Goal: Information Seeking & Learning: Learn about a topic

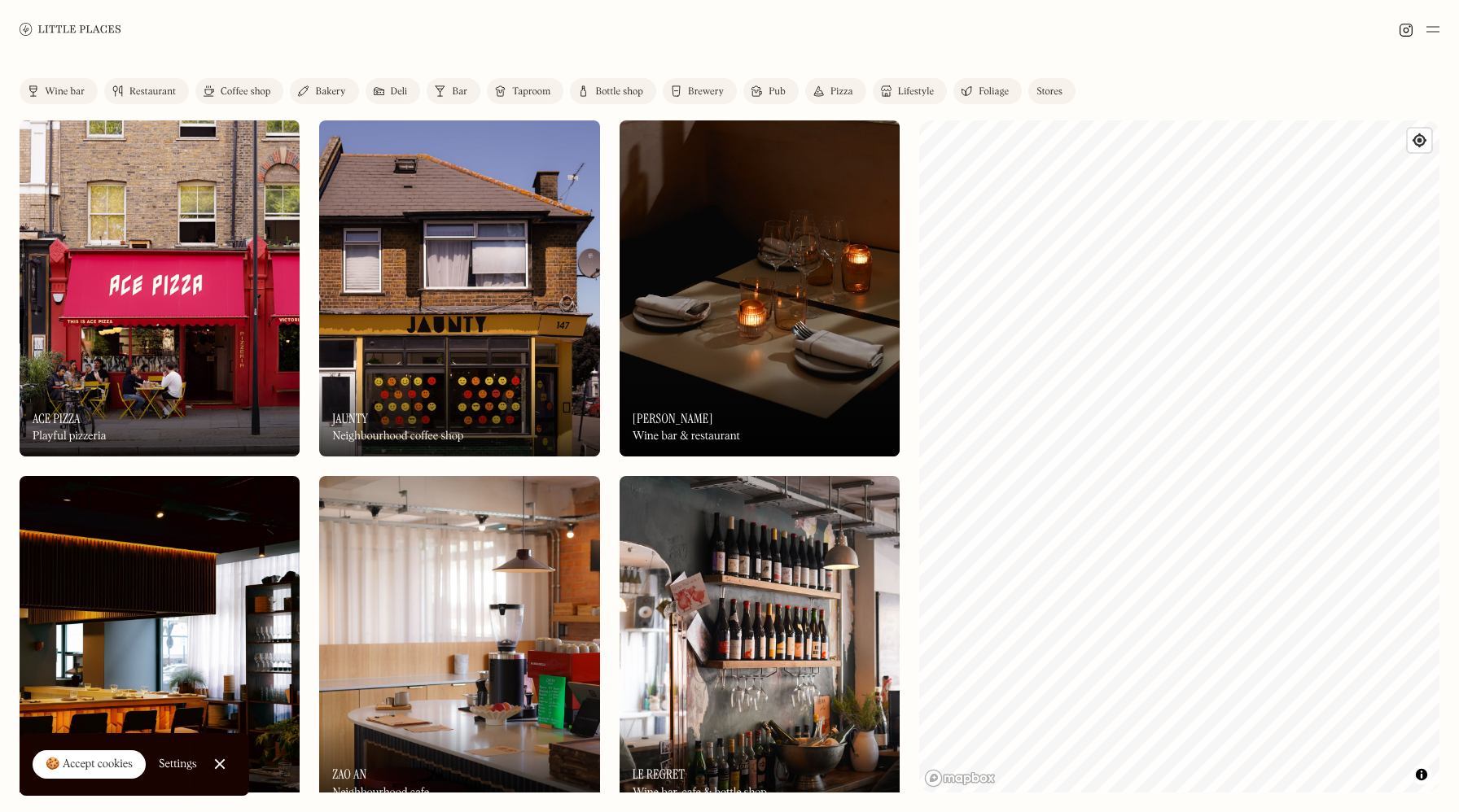
click at [156, 97] on link "Restaurant" at bounding box center [146, 90] width 85 height 26
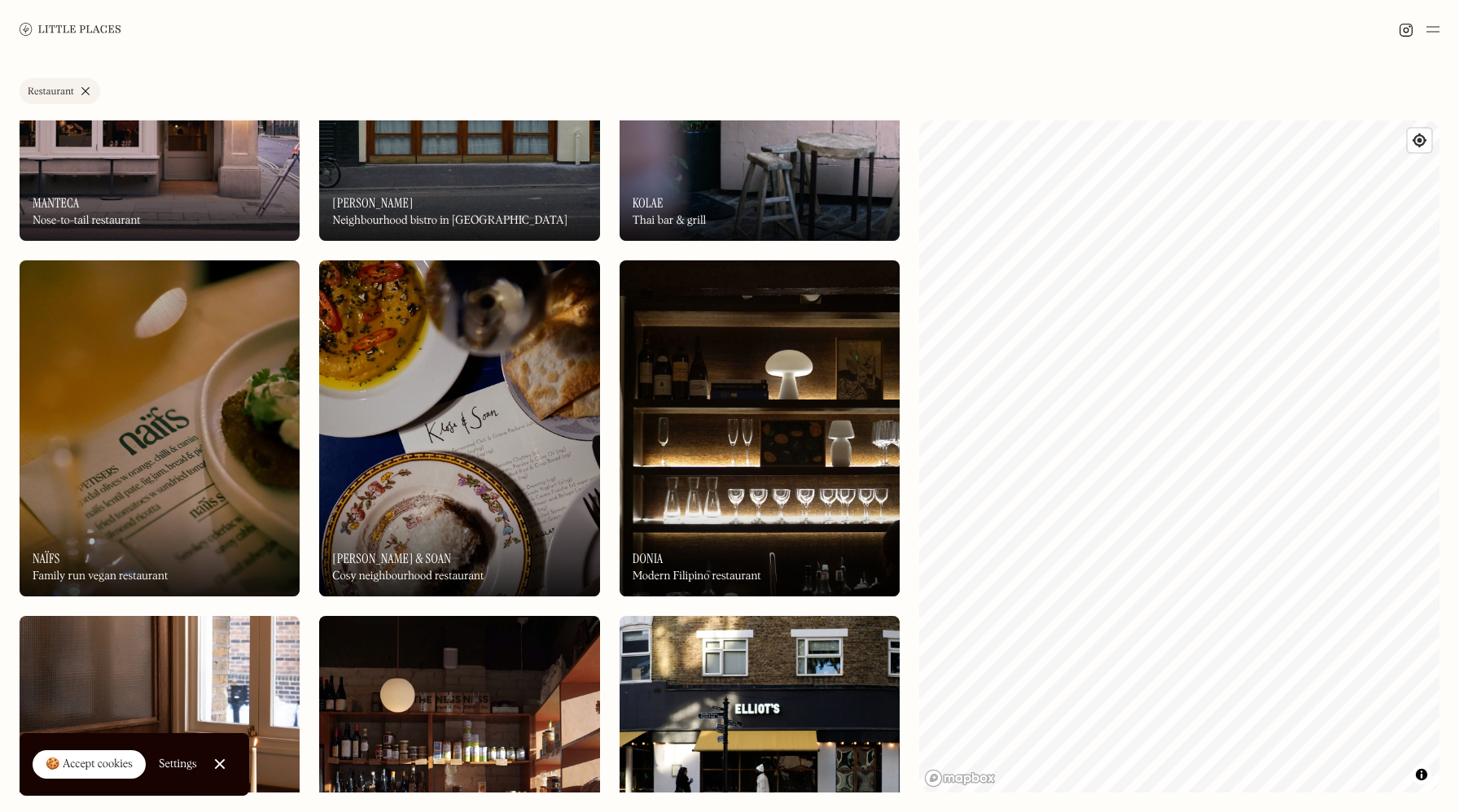
scroll to position [5259, 0]
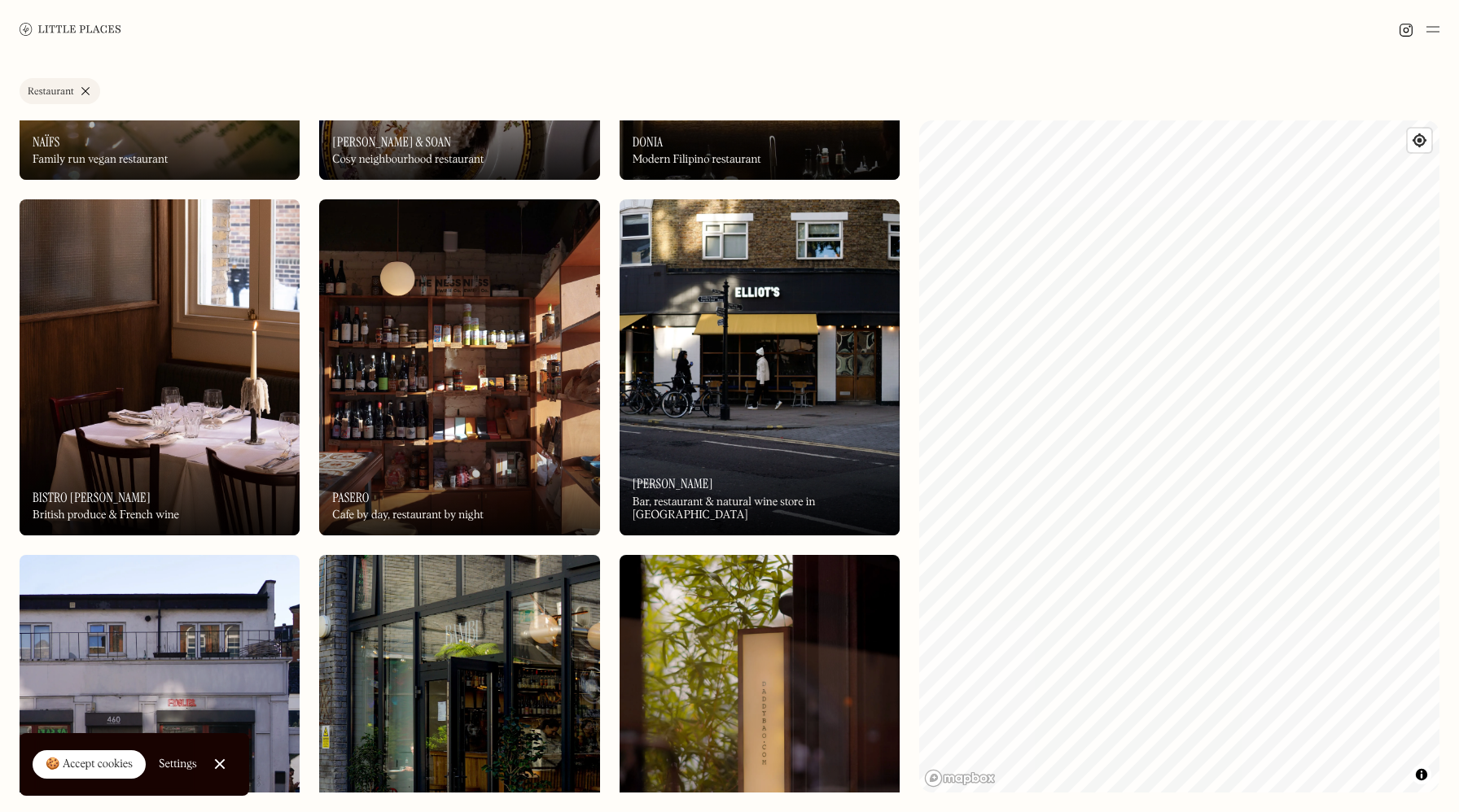
click at [769, 419] on img at bounding box center [759, 368] width 280 height 336
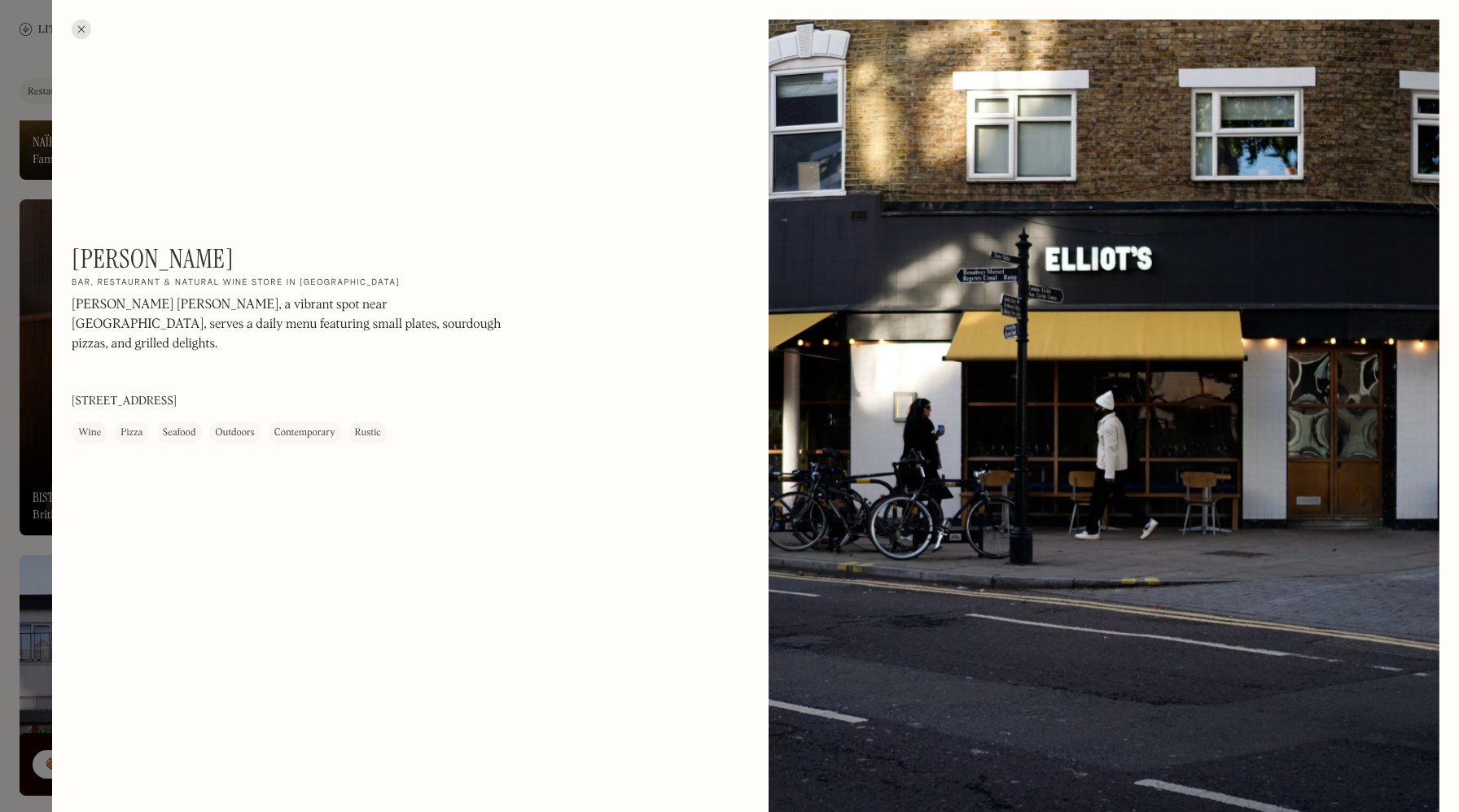
click at [83, 27] on div at bounding box center [82, 29] width 20 height 20
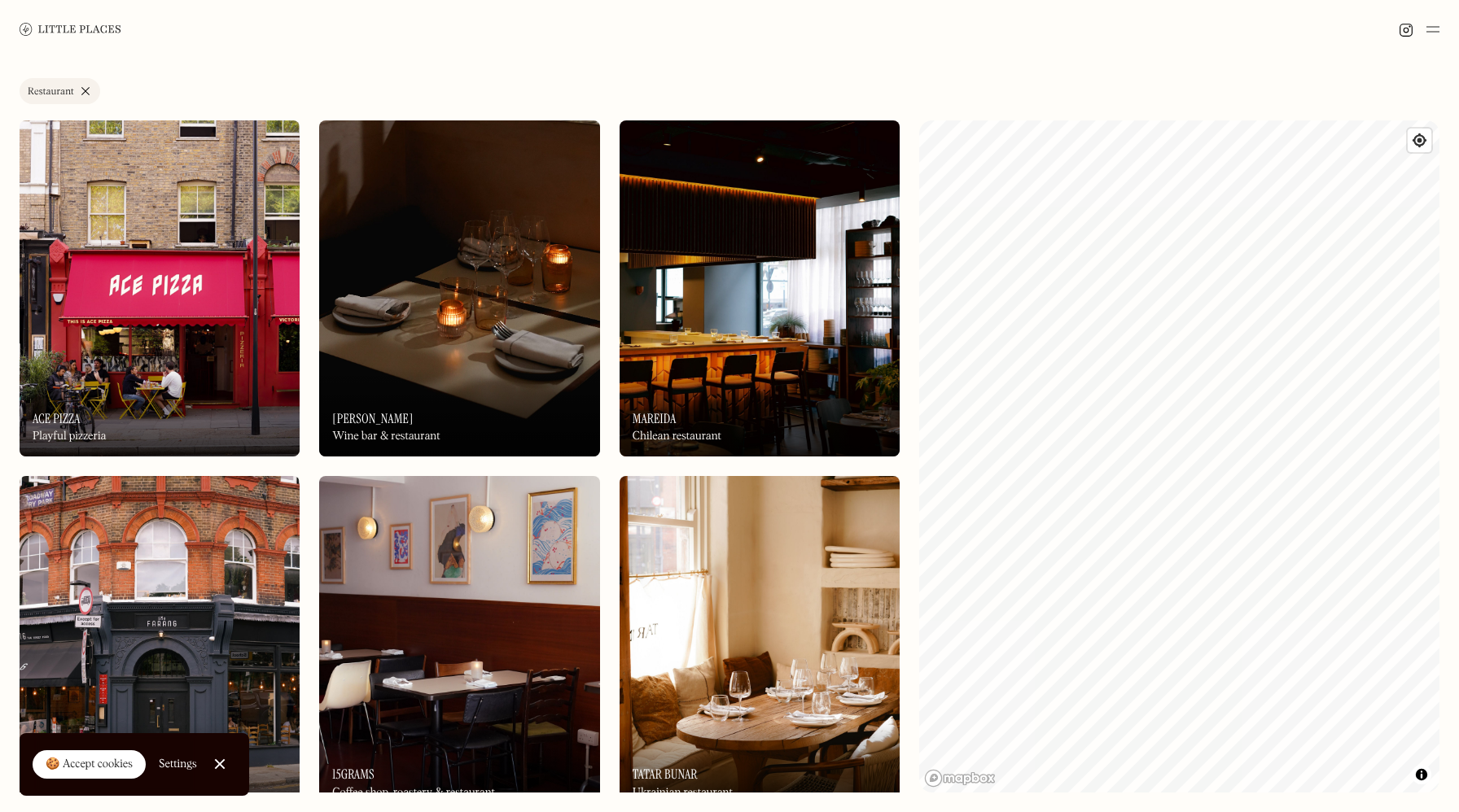
click at [83, 90] on link "Restaurant" at bounding box center [60, 90] width 81 height 26
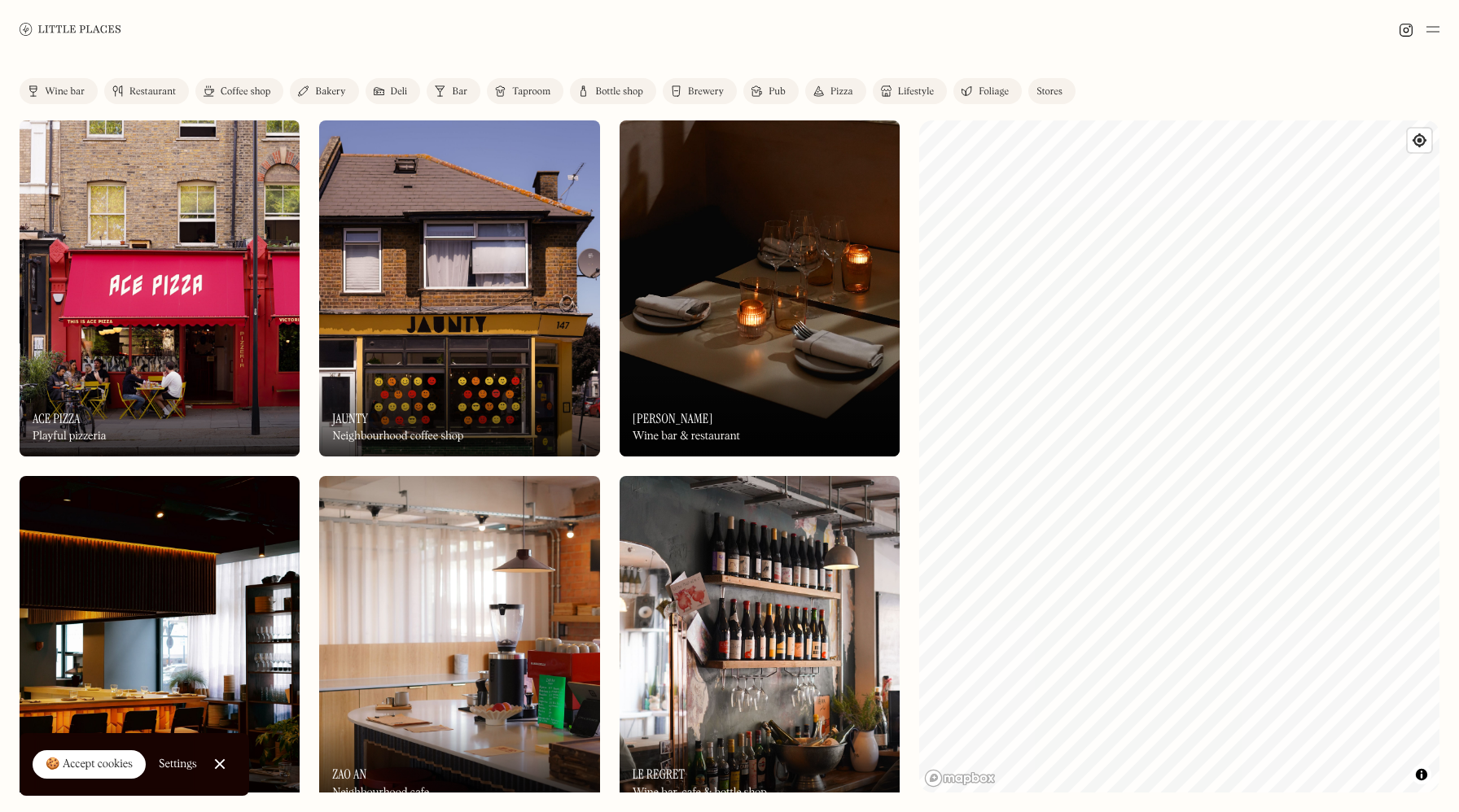
click at [266, 85] on link "Coffee shop" at bounding box center [239, 90] width 88 height 26
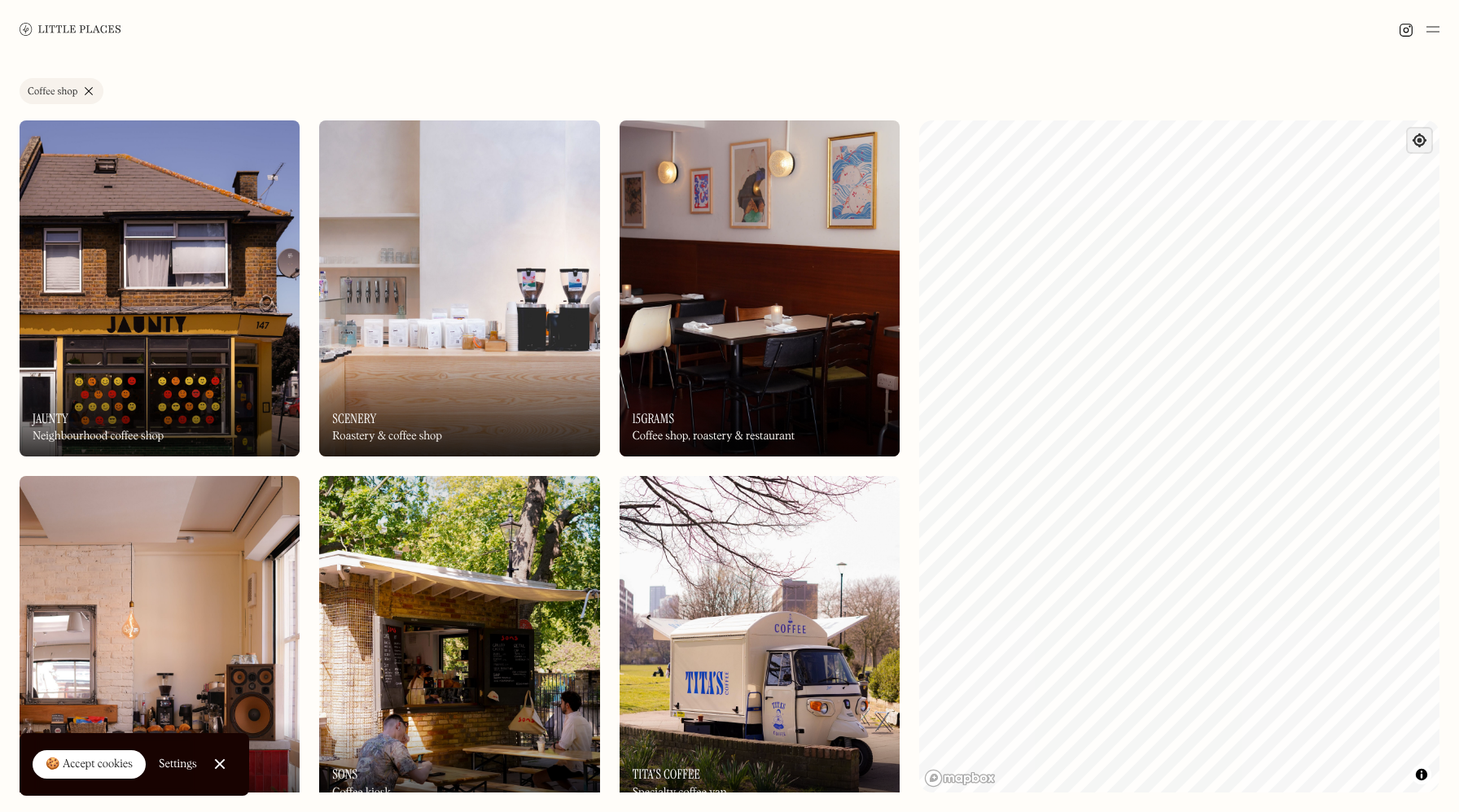
click at [1423, 145] on span "Find my location" at bounding box center [1420, 141] width 24 height 24
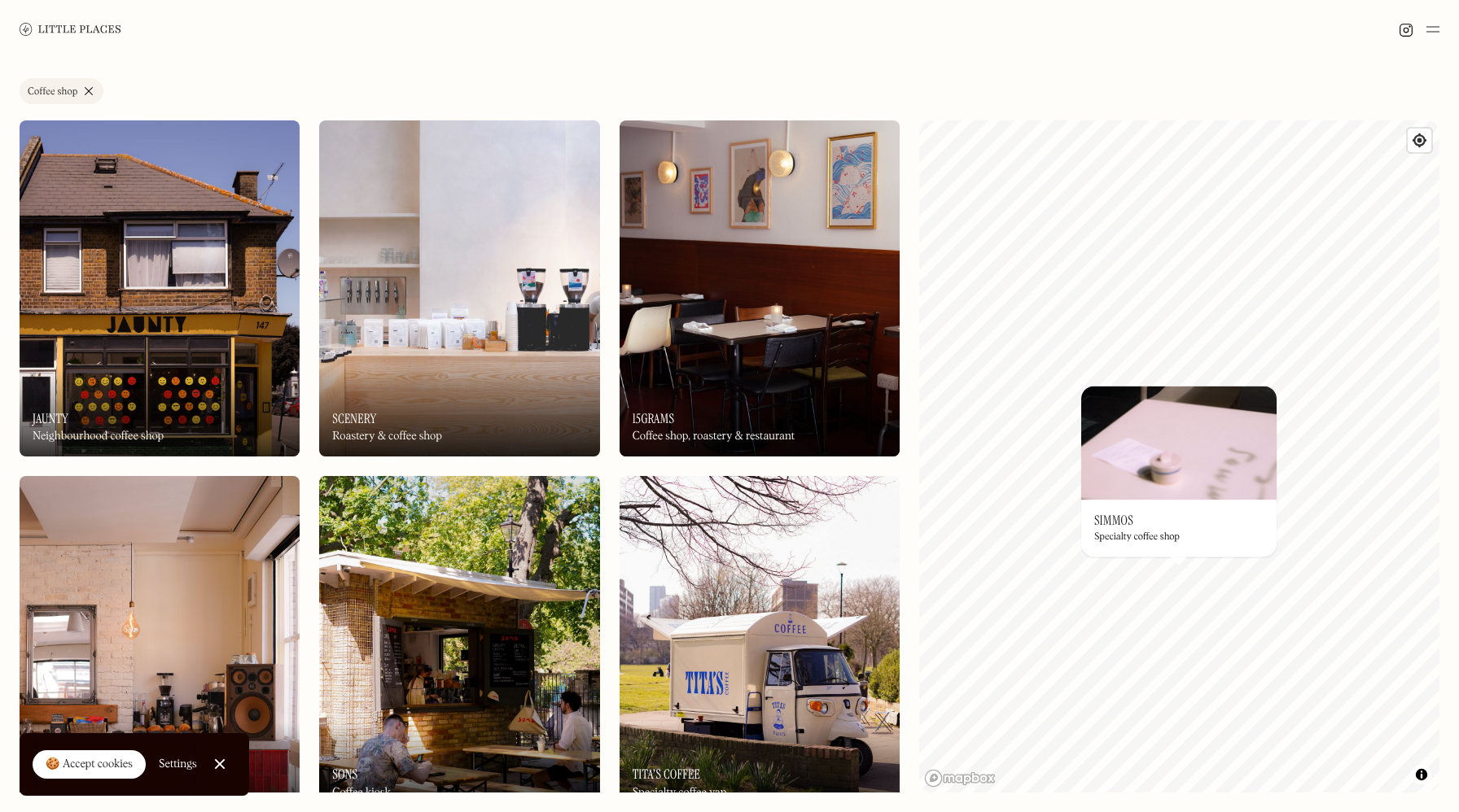
click at [1189, 474] on img at bounding box center [1179, 443] width 196 height 114
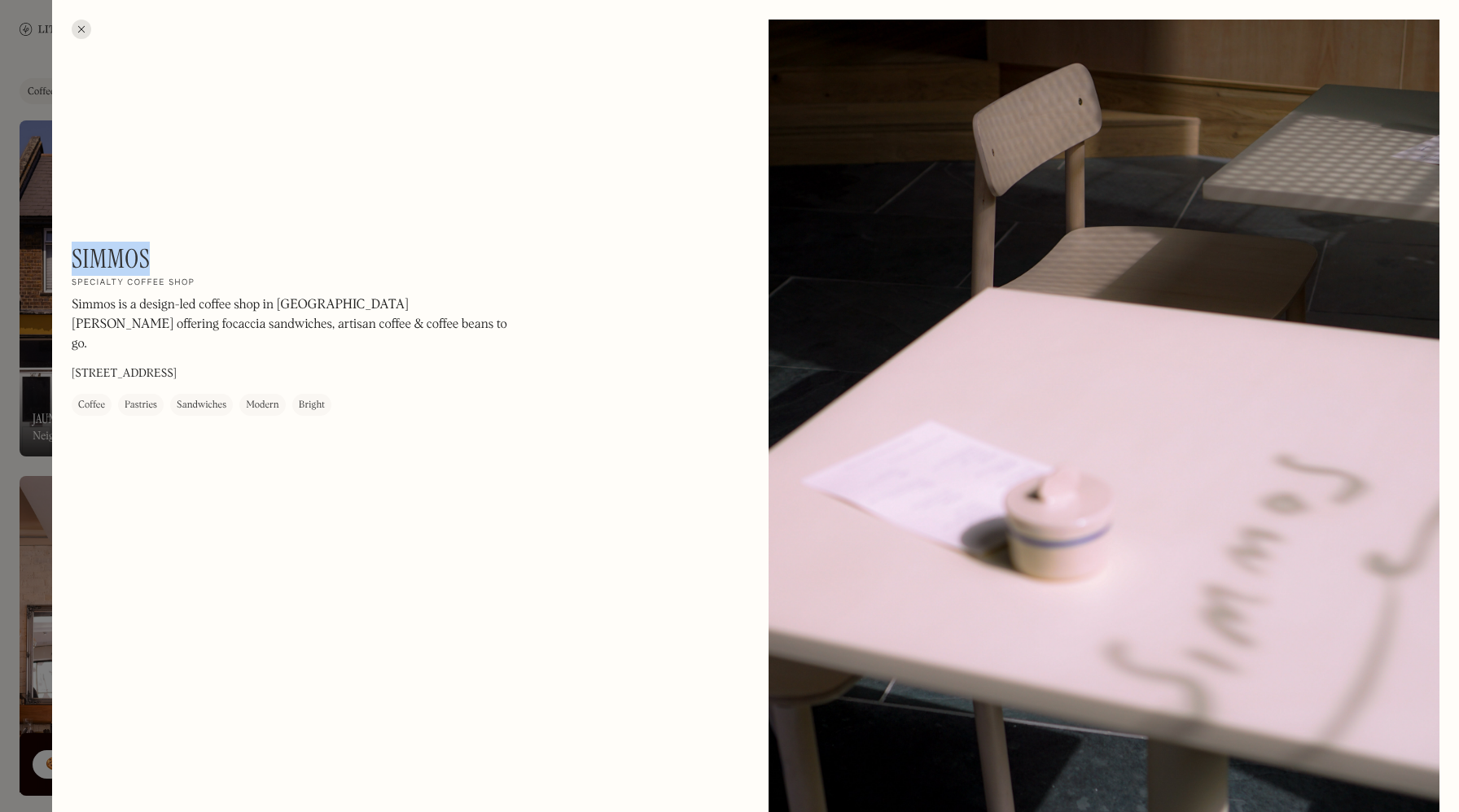
drag, startPoint x: 154, startPoint y: 254, endPoint x: 76, endPoint y: 252, distance: 78.0
click at [76, 252] on div "Simmos On Our Radar Specialty coffee shop Simmos is a design-led coffee shop in…" at bounding box center [291, 330] width 439 height 173
copy h1 "Simmos"
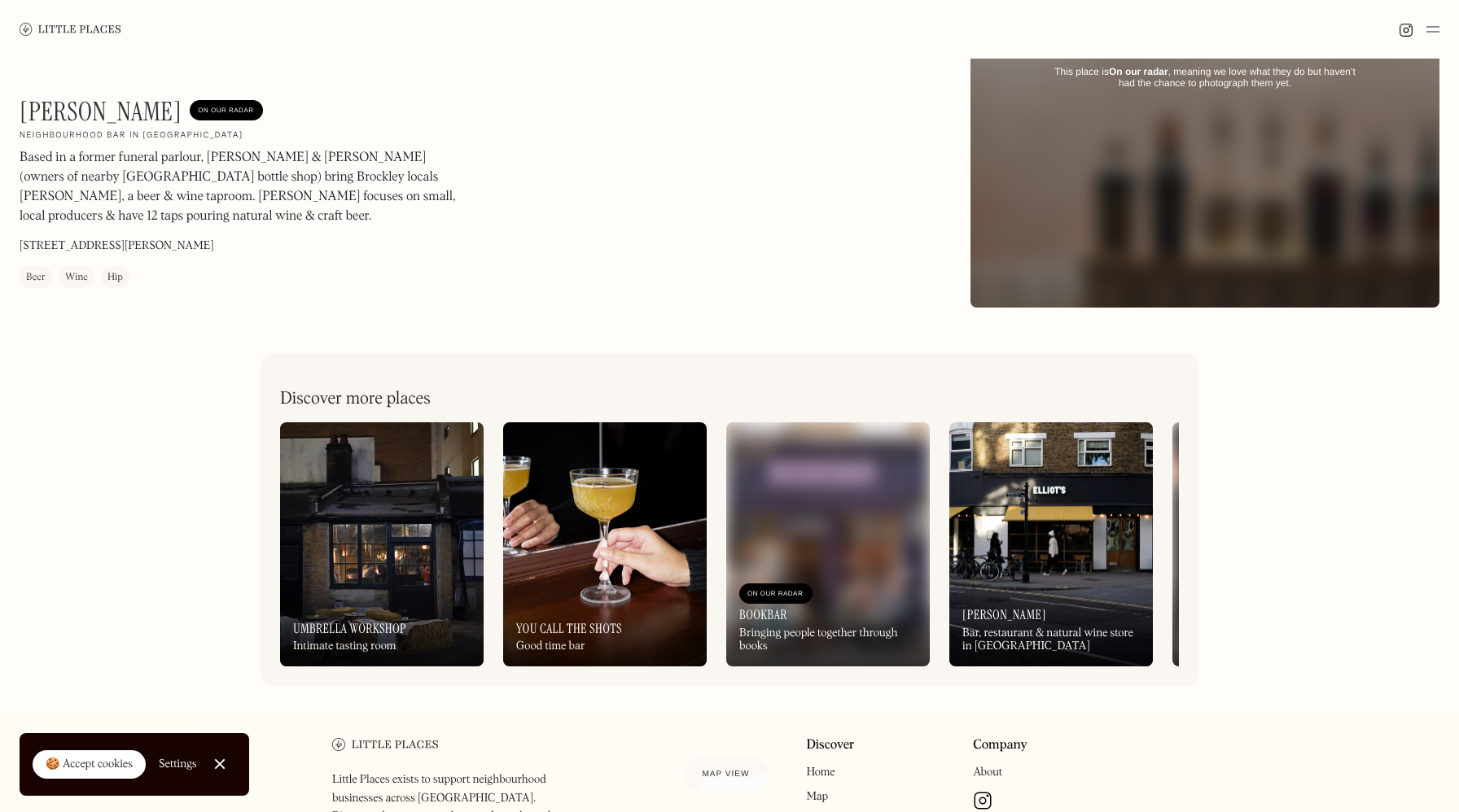
scroll to position [416, 0]
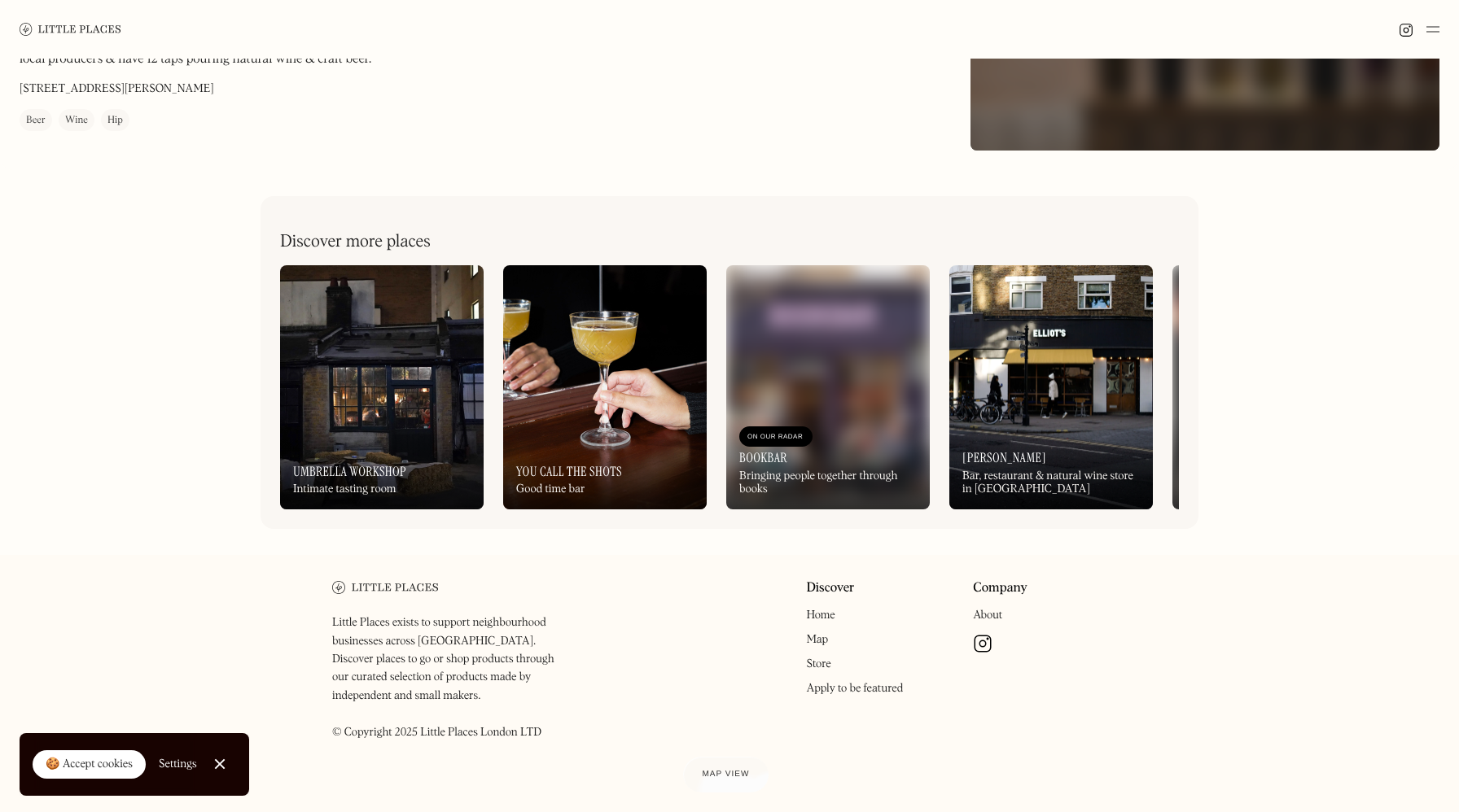
click at [347, 443] on div "On Our Radar Umbrella Workshop Intimate tasting room" at bounding box center [381, 464] width 204 height 89
